Goal: Check status: Check status

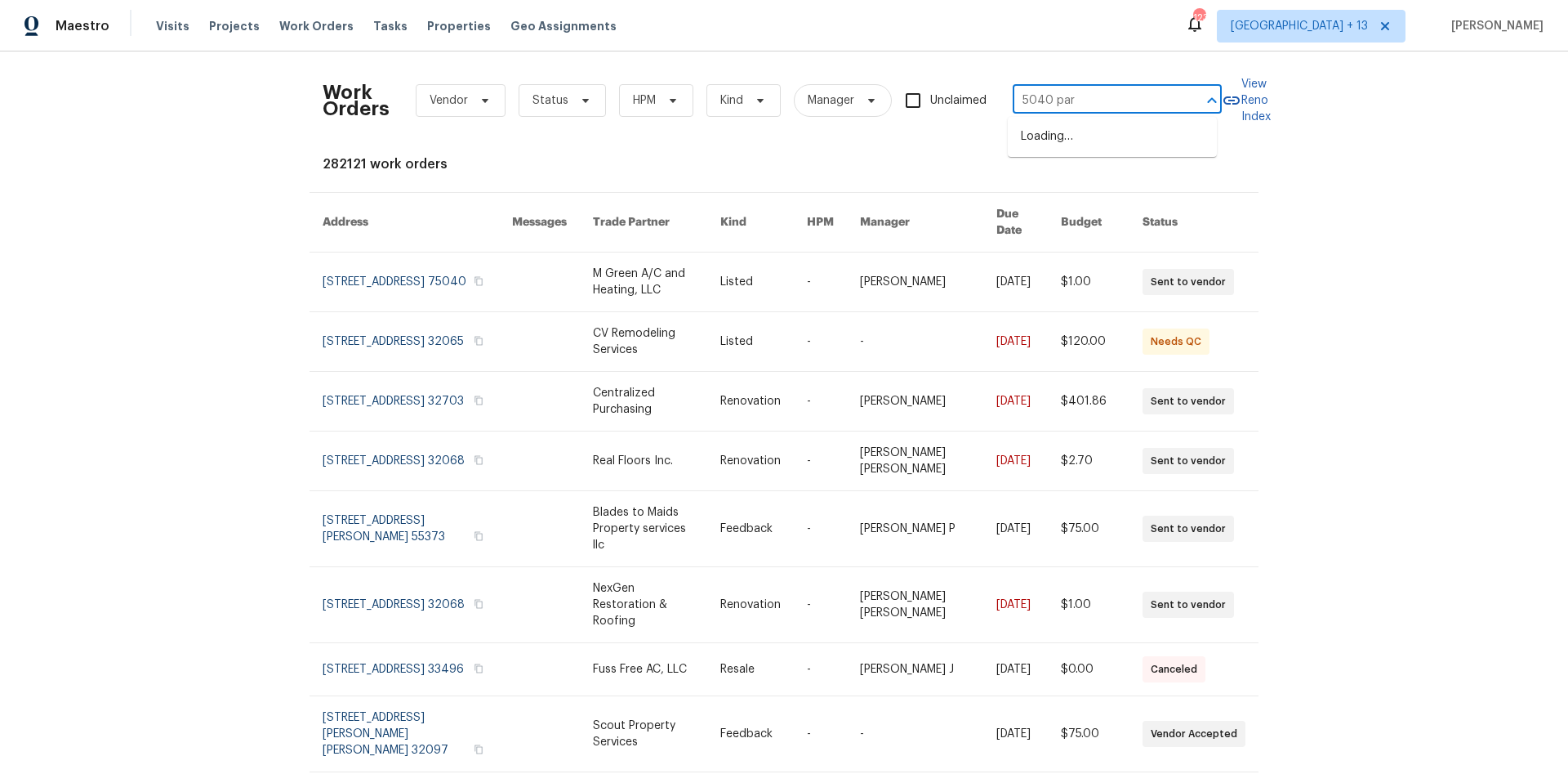
type input "5040 park"
click at [1120, 161] on li "[STREET_ADDRESS][PERSON_NAME]" at bounding box center [1112, 146] width 209 height 44
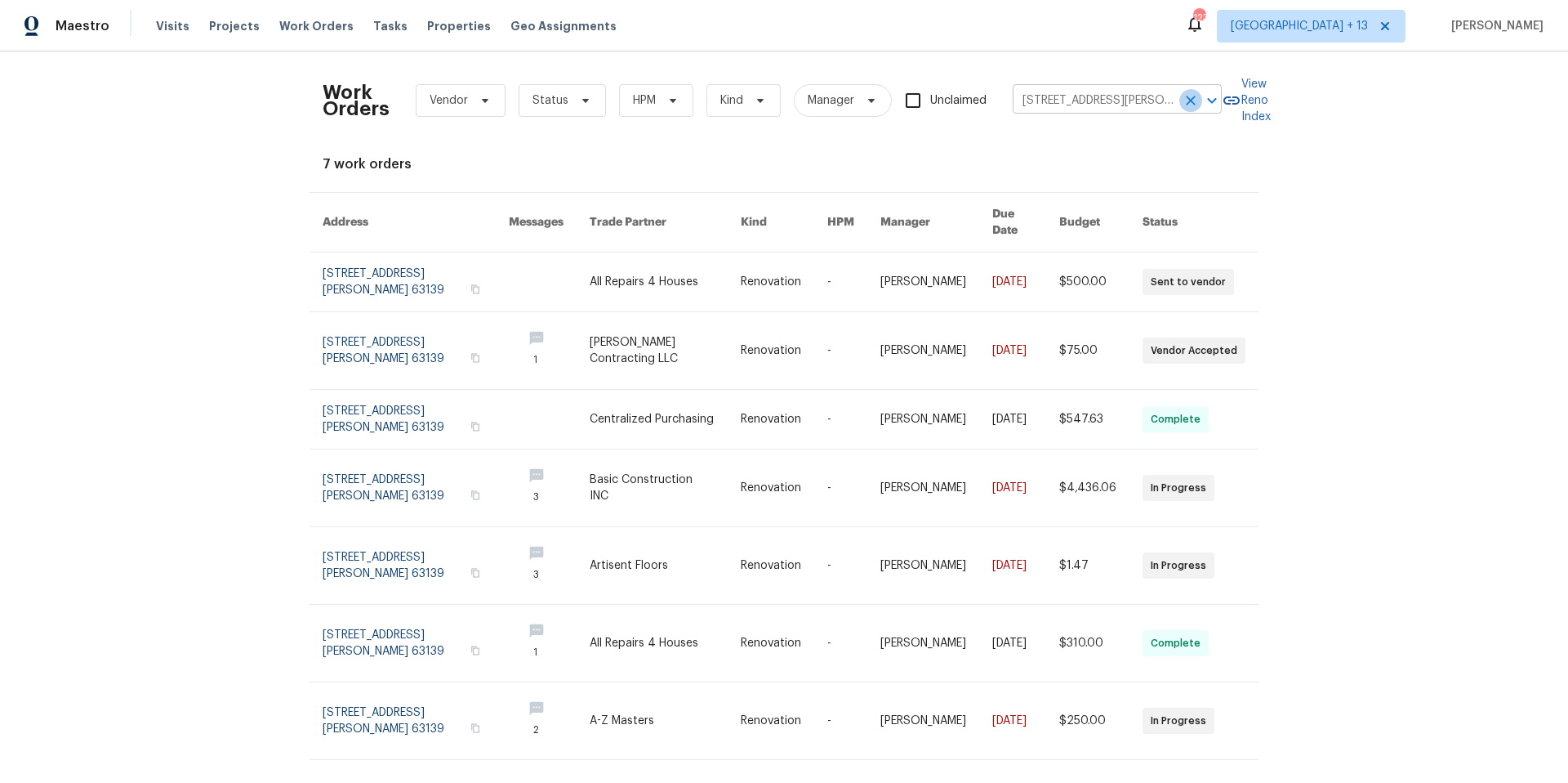
click at [1185, 98] on icon "Clear" at bounding box center [1191, 100] width 16 height 16
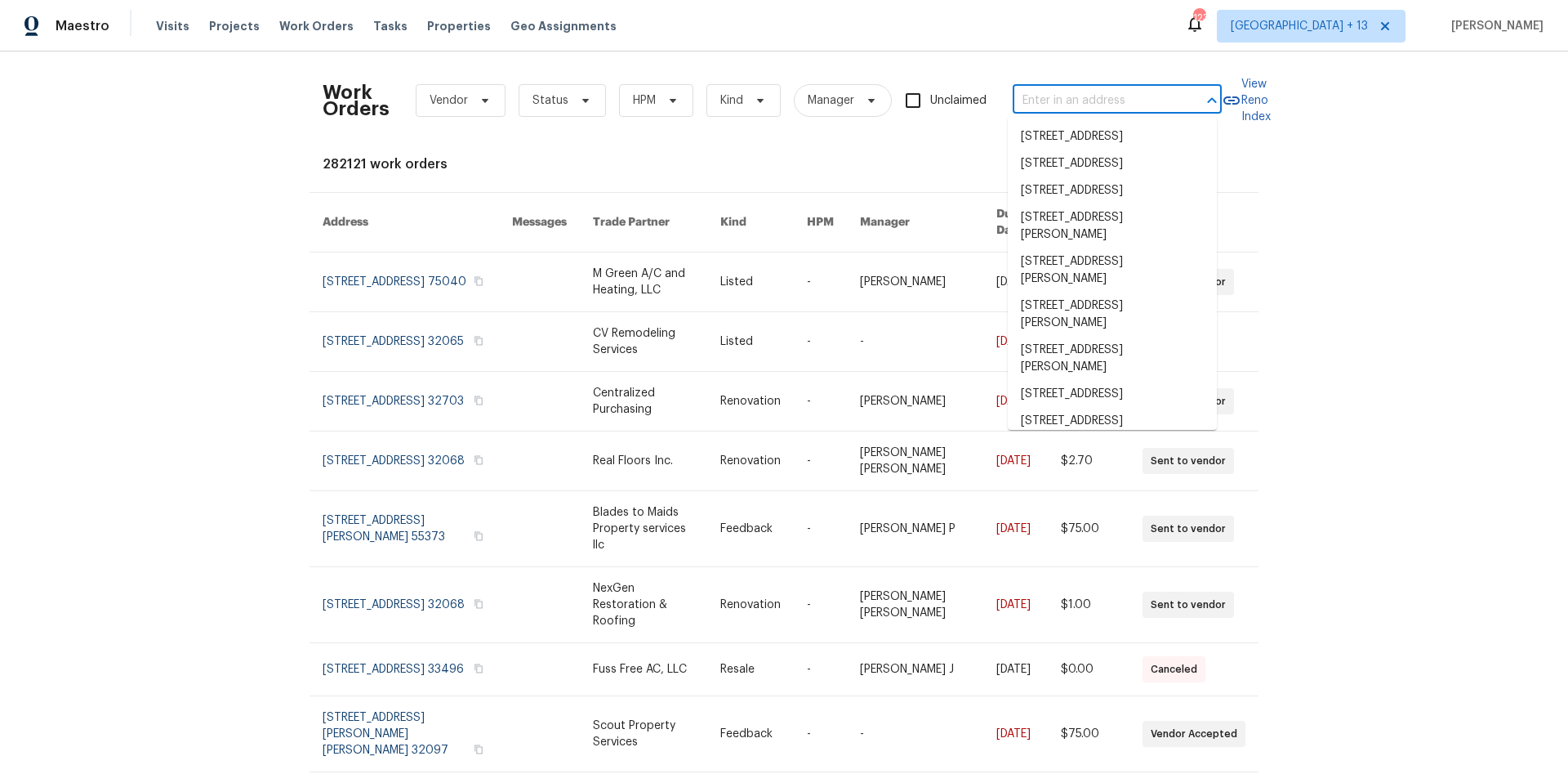
click at [1079, 97] on input "text" at bounding box center [1094, 100] width 164 height 25
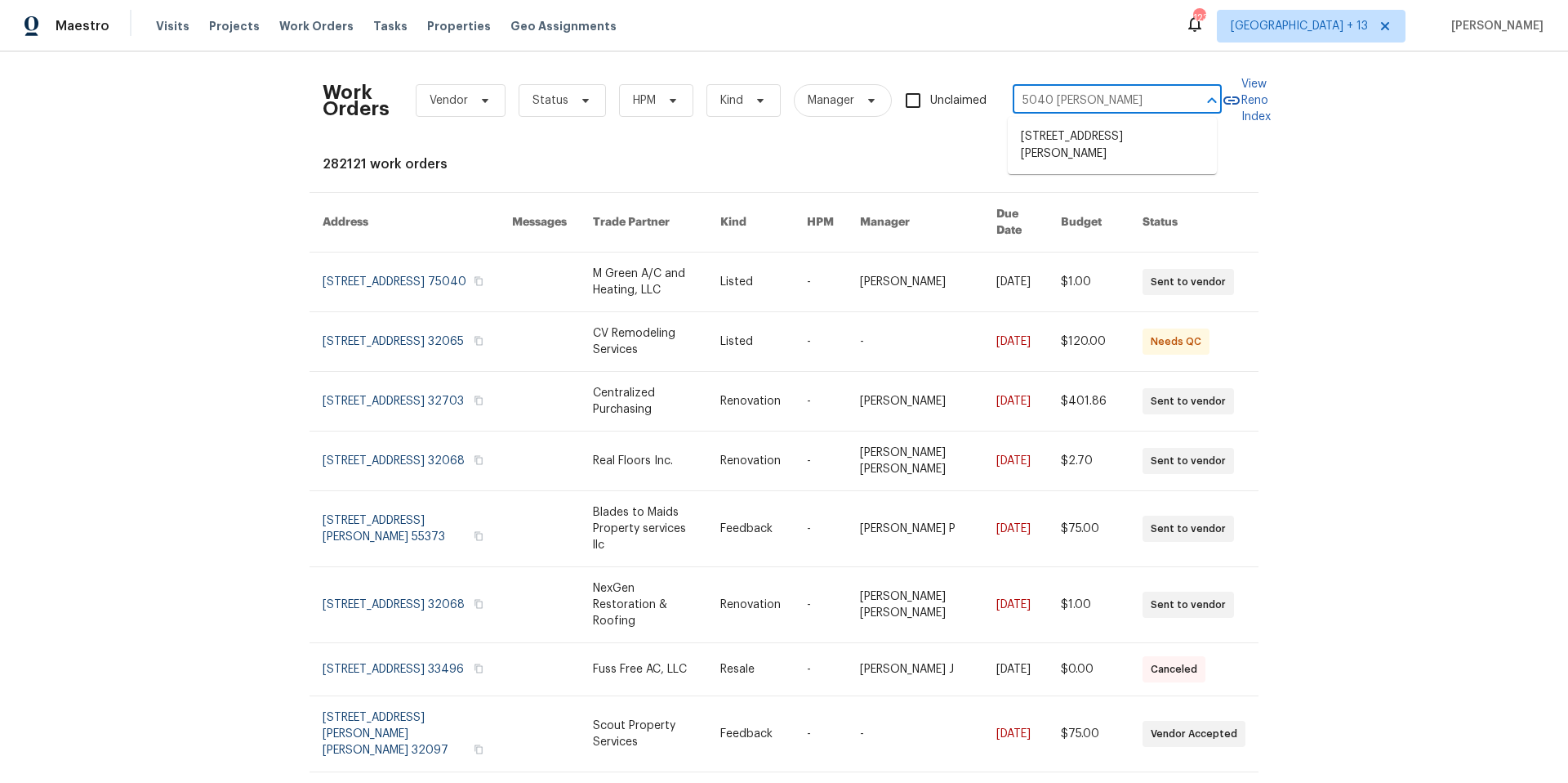
type input "5040 [PERSON_NAME]"
click at [1085, 141] on li "[STREET_ADDRESS][PERSON_NAME]" at bounding box center [1112, 146] width 209 height 44
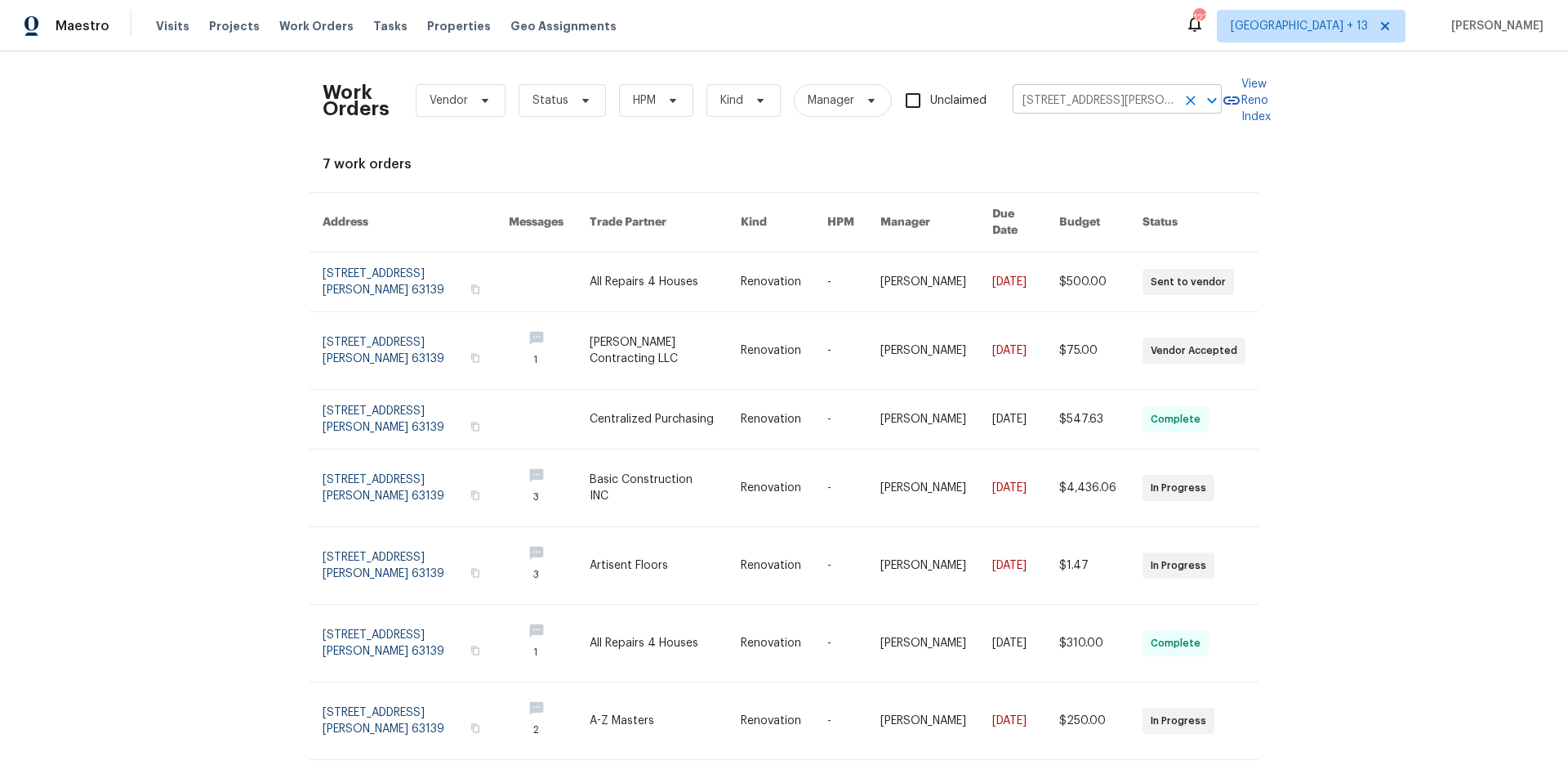
click at [1186, 99] on icon "Clear" at bounding box center [1191, 101] width 10 height 10
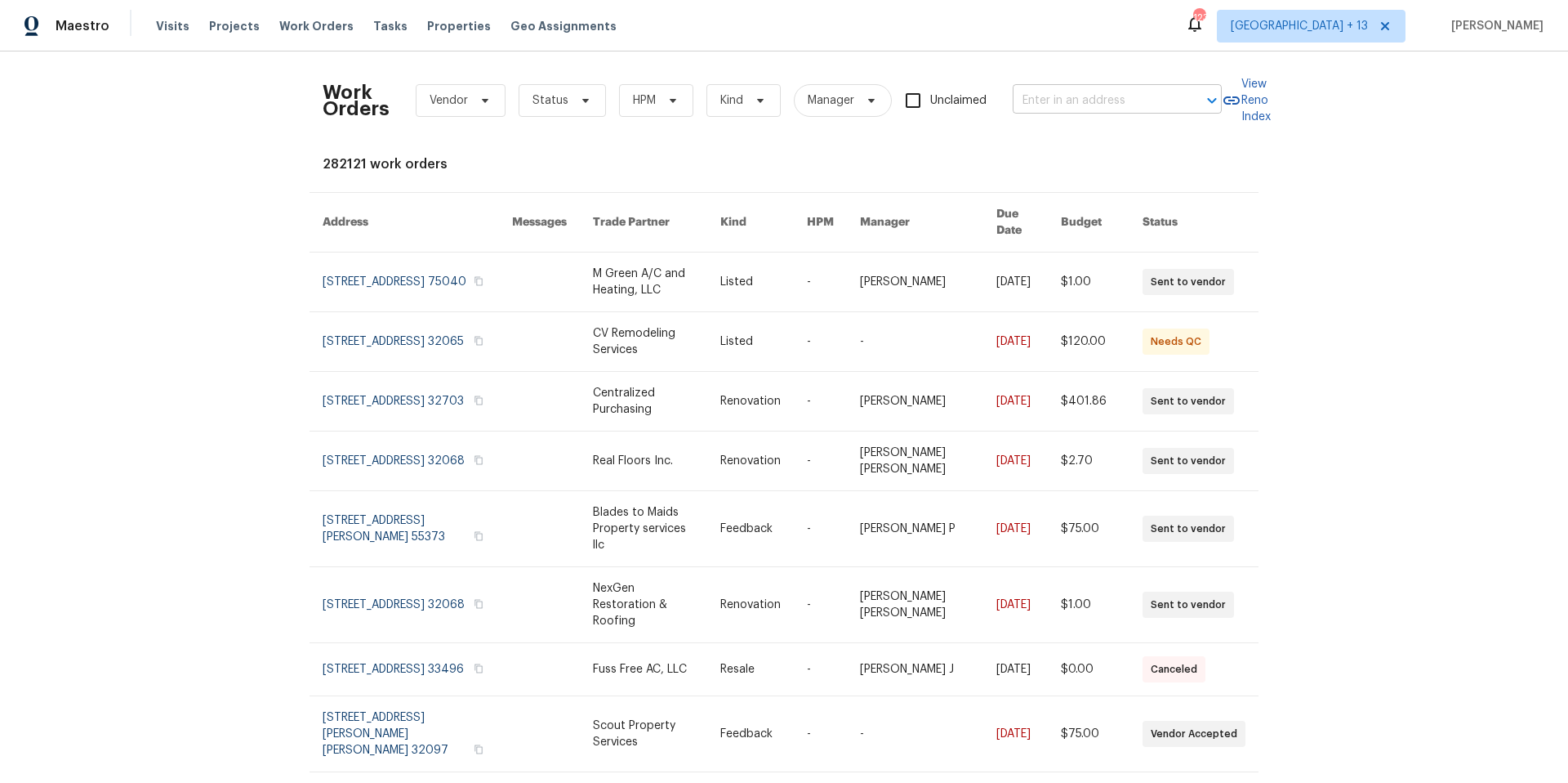
click at [1033, 104] on input "text" at bounding box center [1094, 100] width 164 height 25
type input "40 [GEOGRAPHIC_DATA]"
click at [1118, 151] on li "[STREET_ADDRESS]" at bounding box center [1112, 137] width 209 height 27
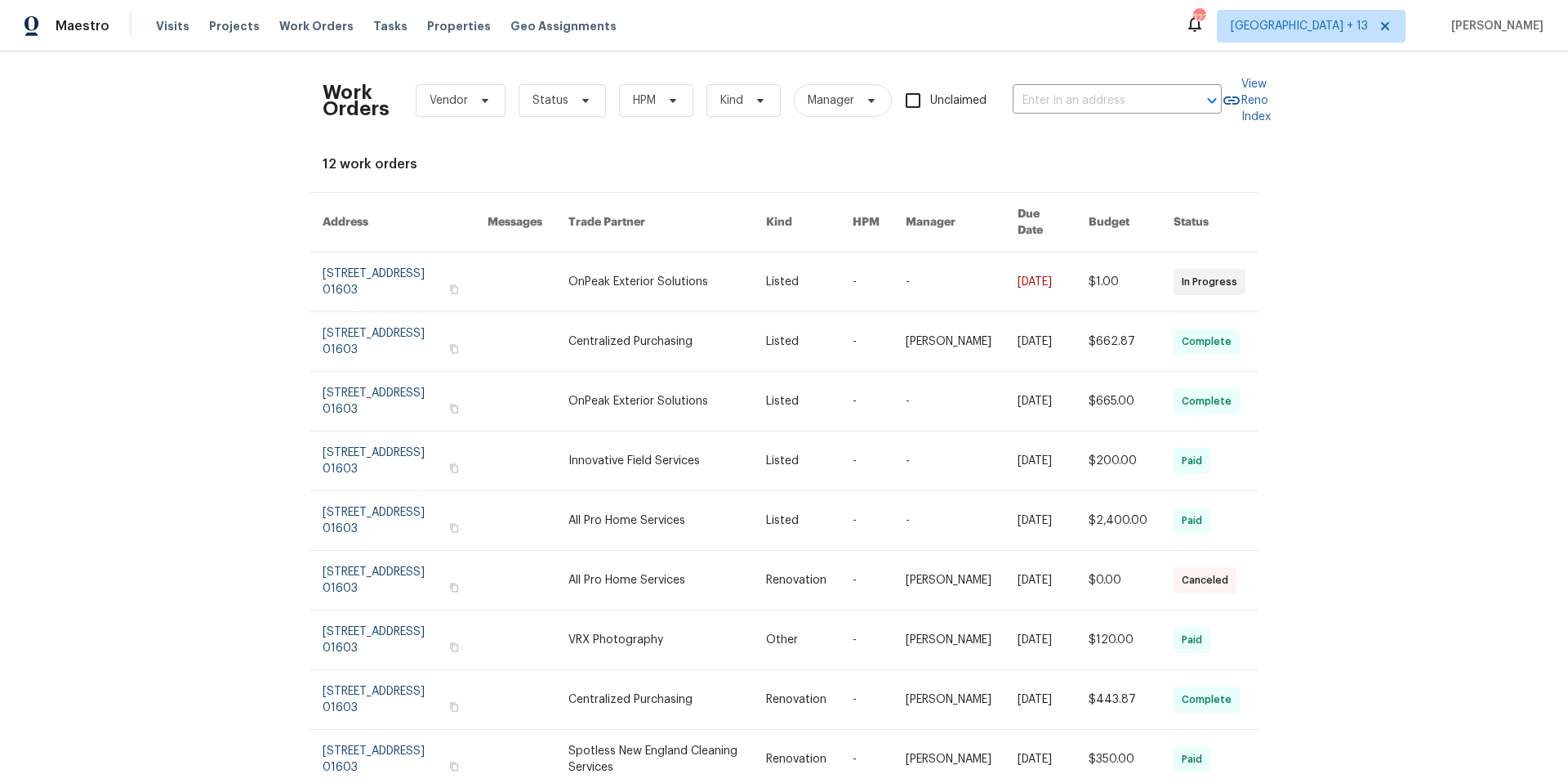
type input "[STREET_ADDRESS]"
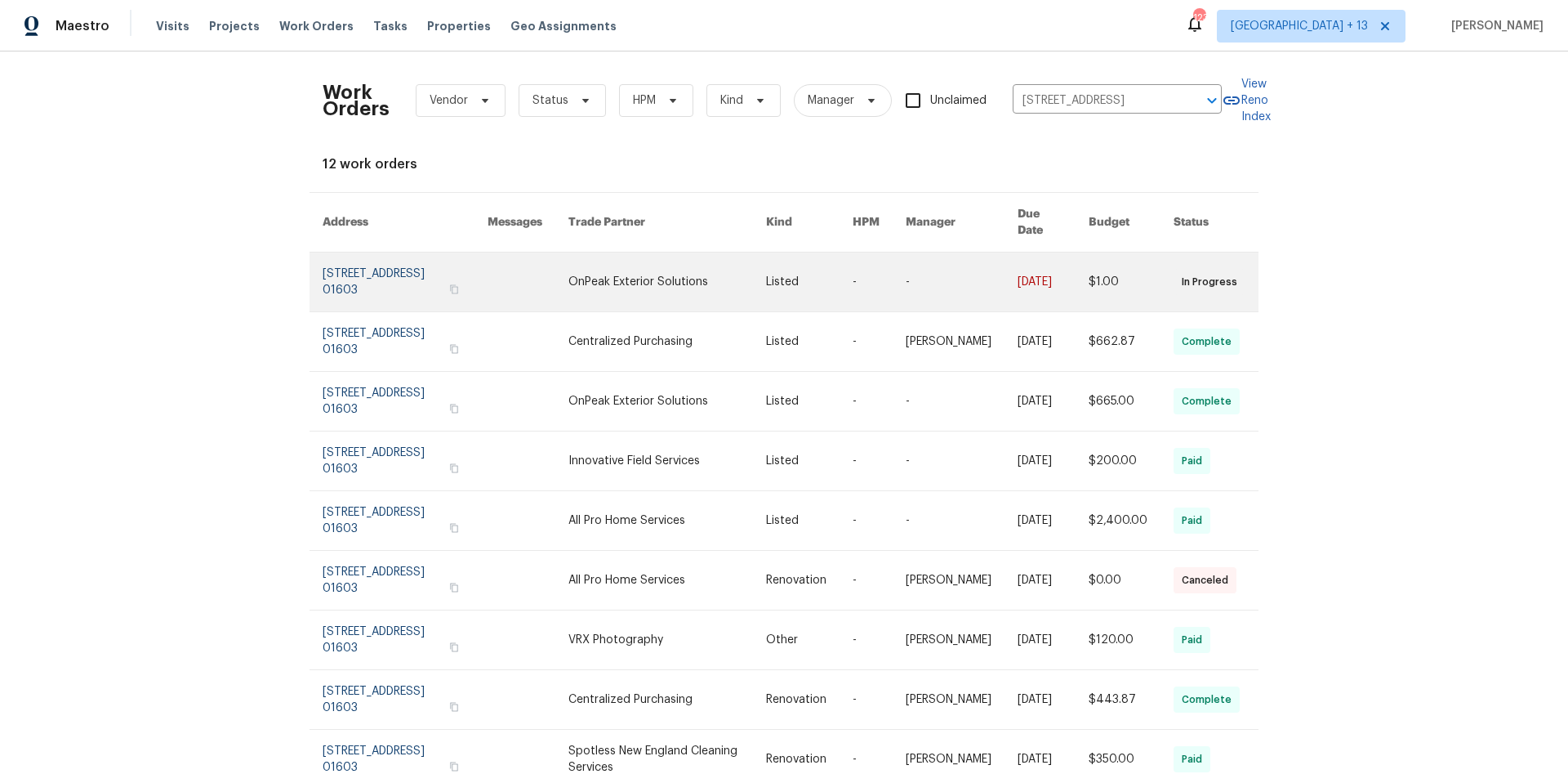
click at [389, 263] on link at bounding box center [404, 282] width 165 height 59
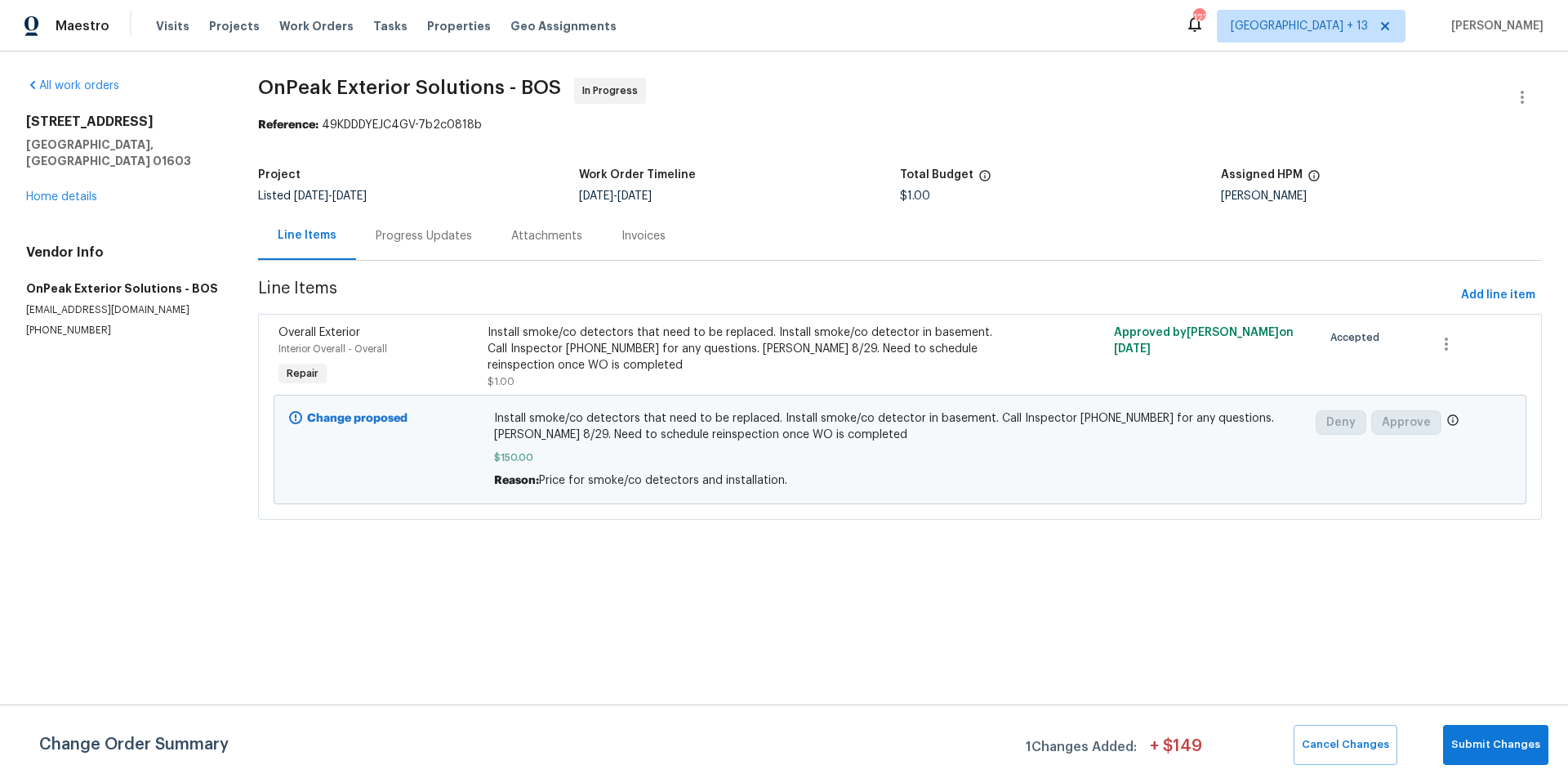
click at [424, 236] on div "Progress Updates" at bounding box center [423, 236] width 97 height 16
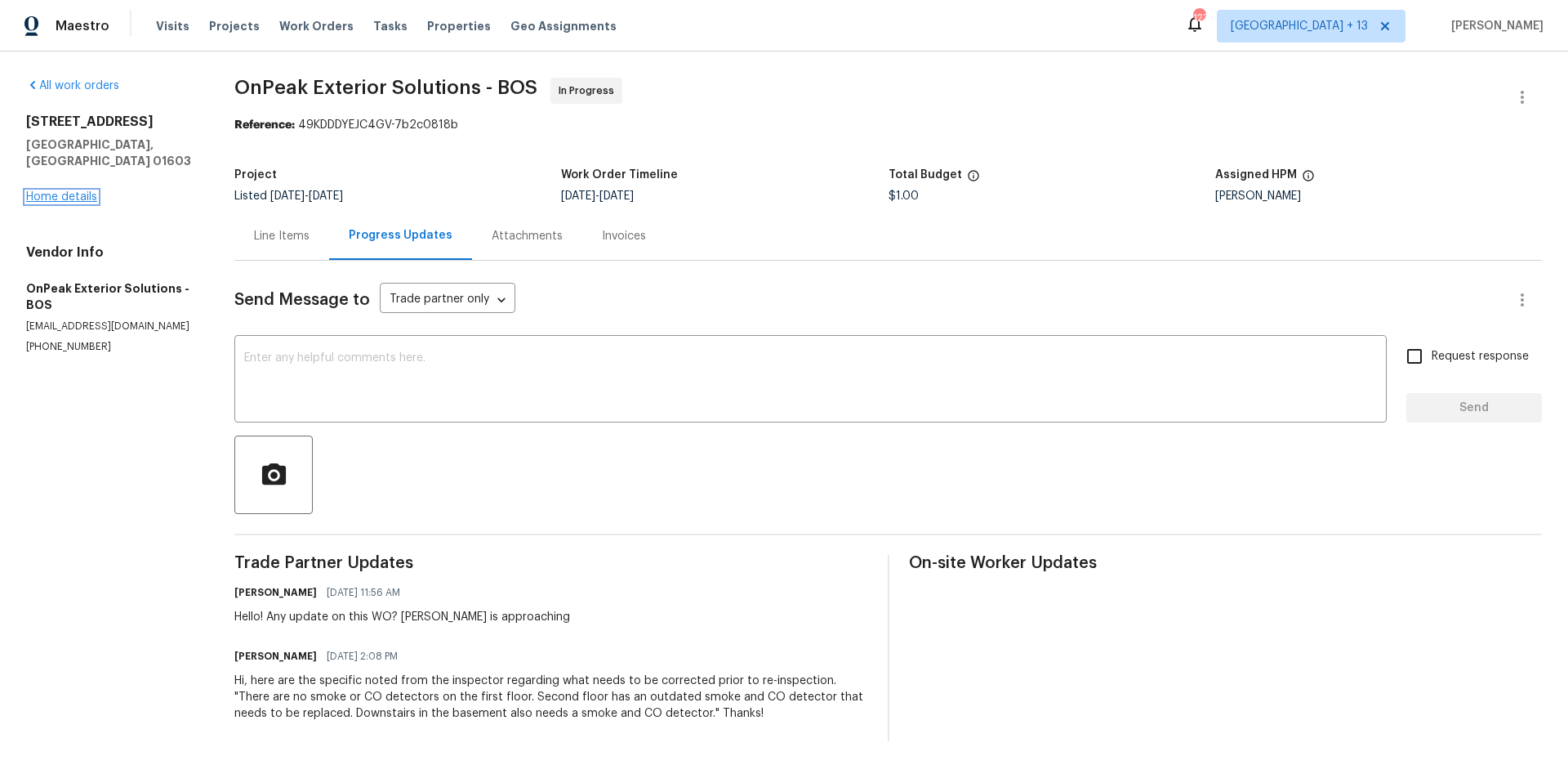
click at [79, 191] on link "Home details" at bounding box center [61, 196] width 71 height 11
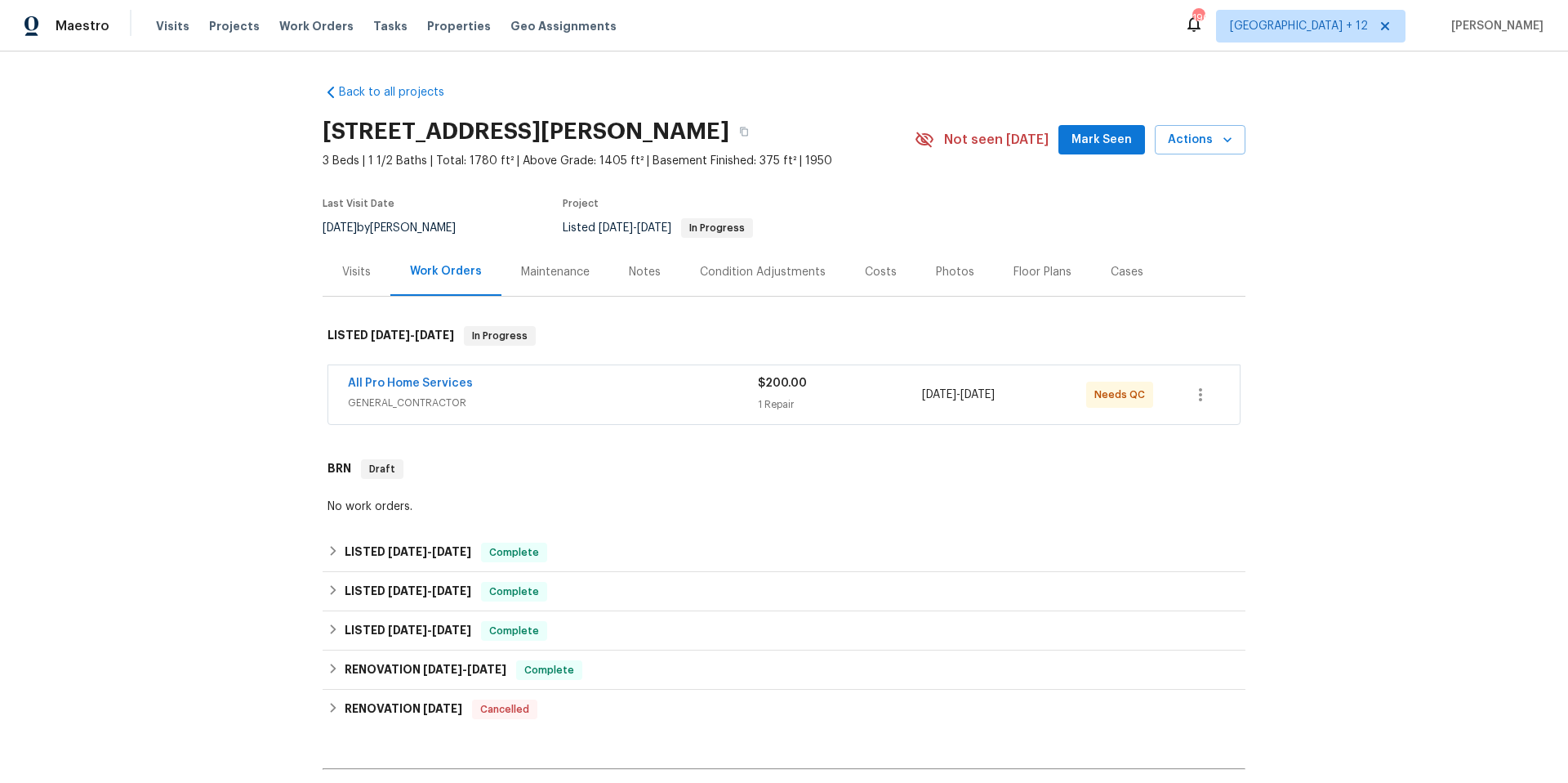
click at [613, 390] on div "All Pro Home Services" at bounding box center [553, 386] width 410 height 20
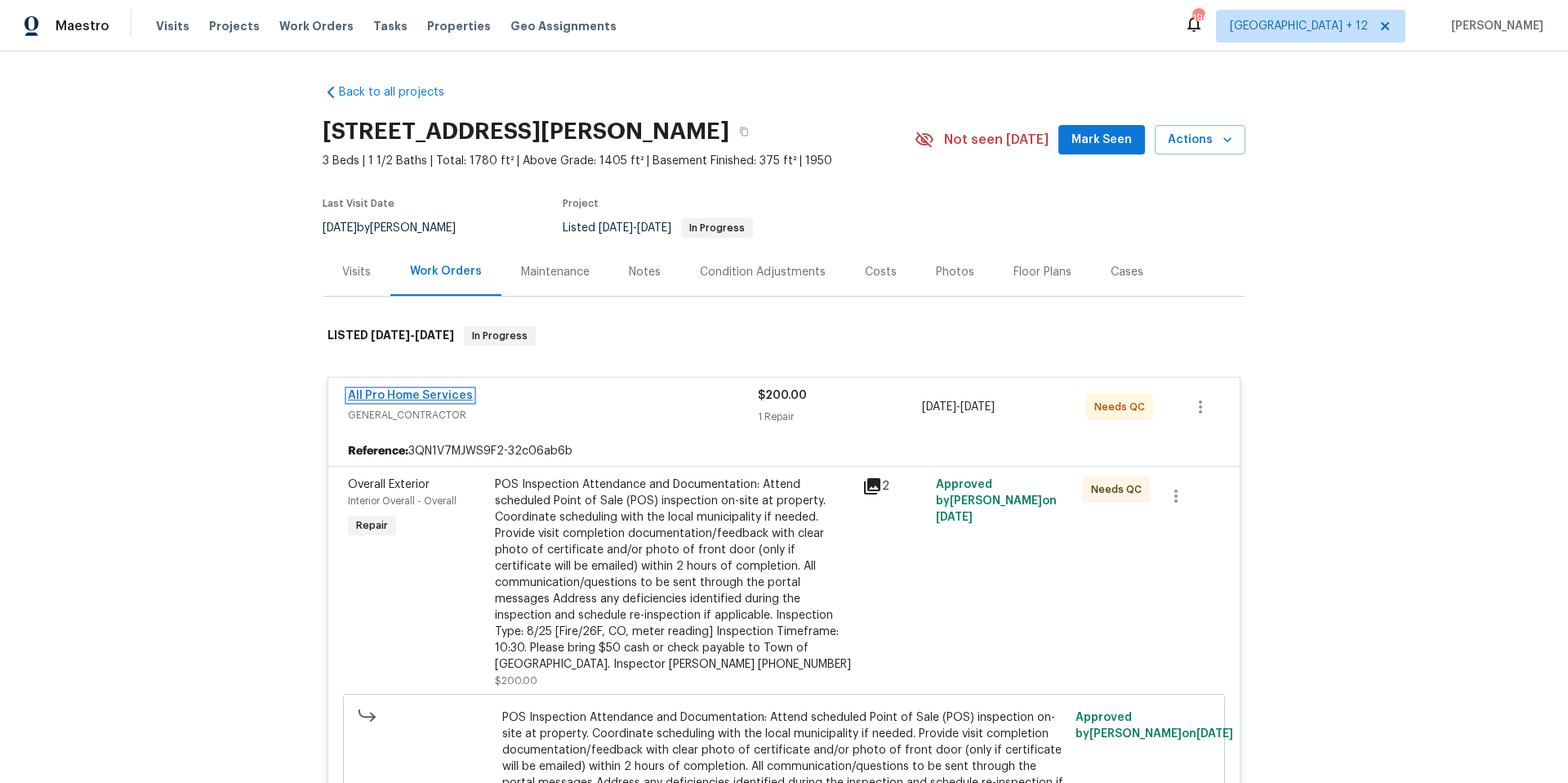
click at [412, 397] on link "All Pro Home Services" at bounding box center [410, 394] width 125 height 11
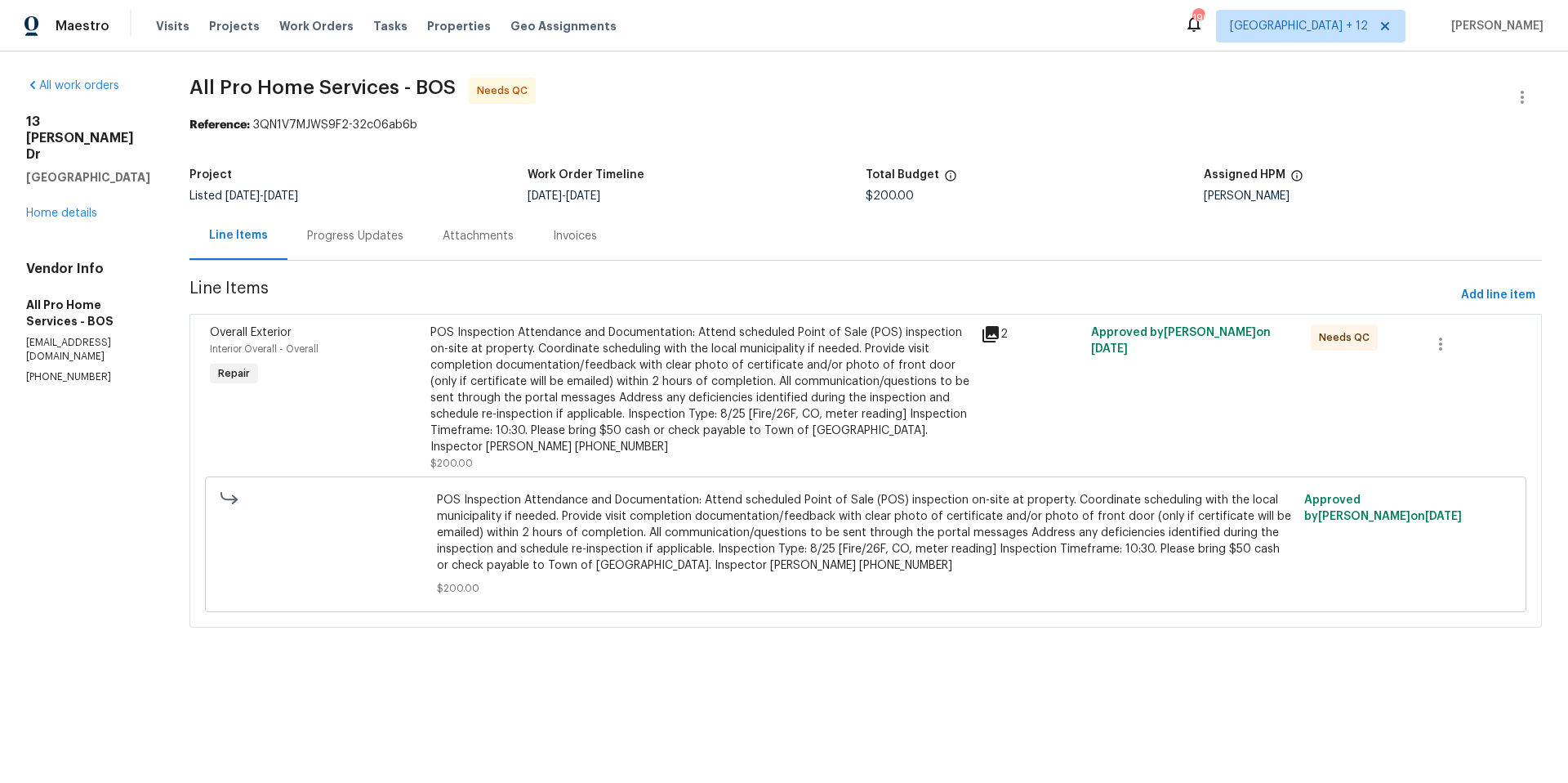
click at [361, 239] on div "Progress Updates" at bounding box center [355, 236] width 97 height 16
